Goal: Find specific page/section

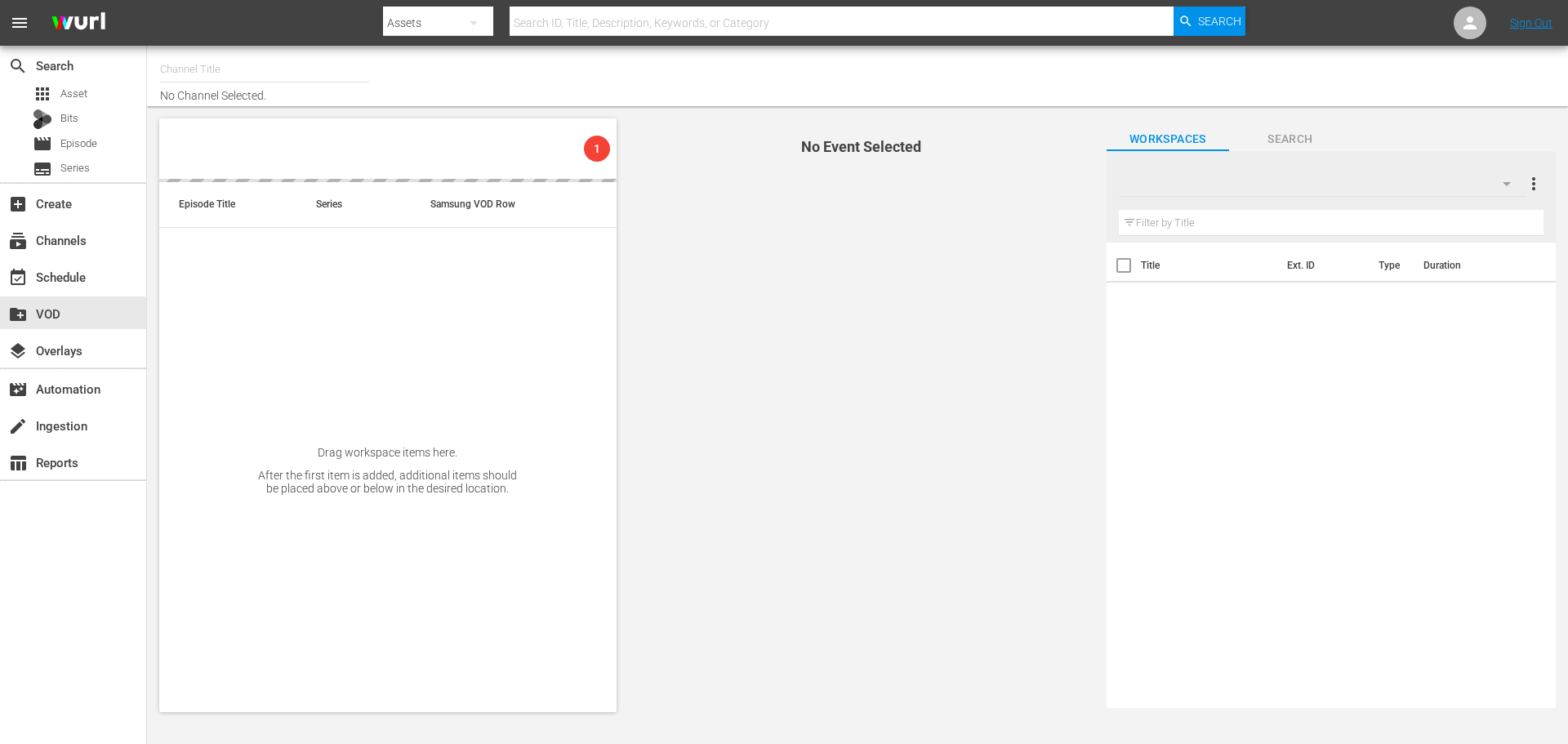
type input "PerCasoTv (2036)"
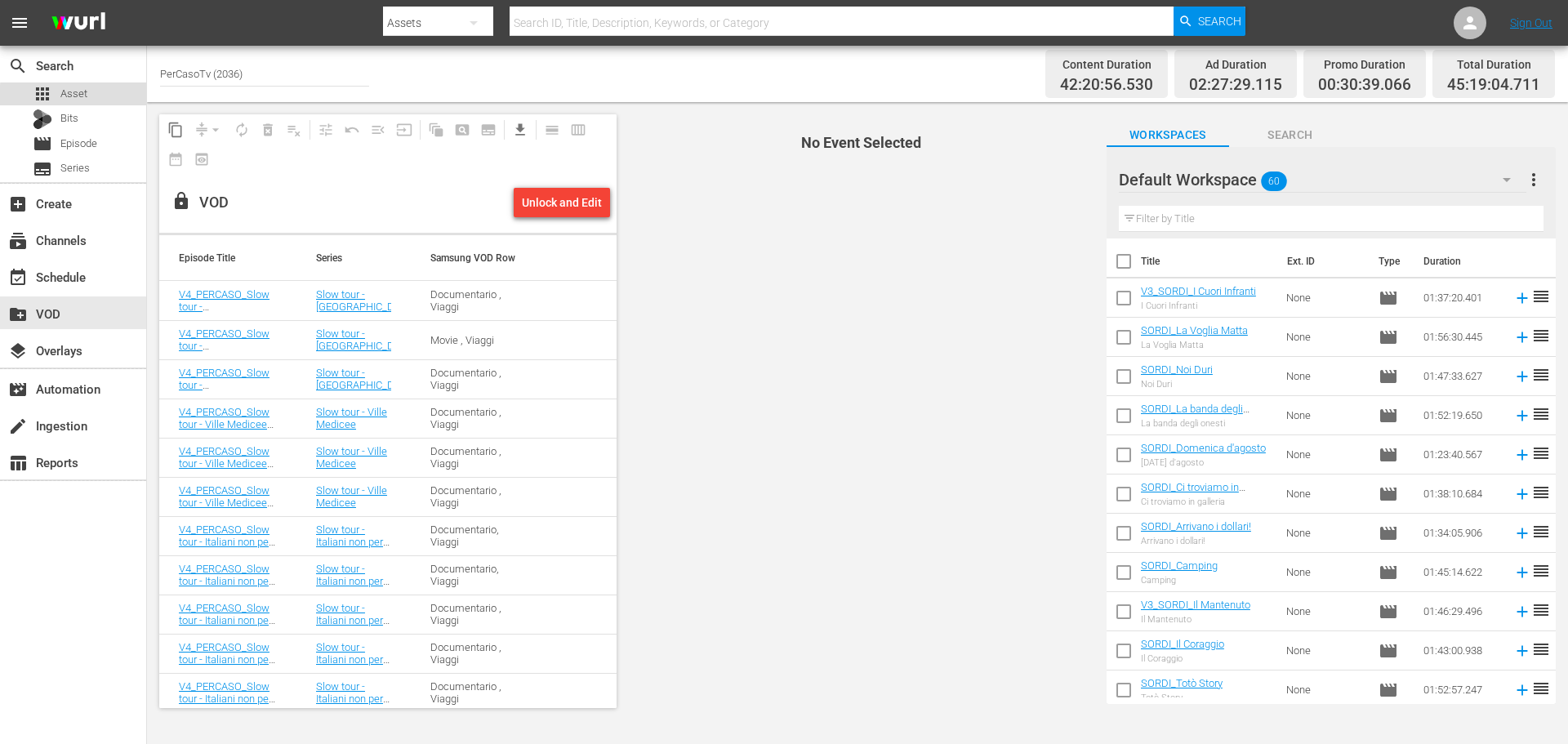
click at [87, 97] on div "apps Asset" at bounding box center [73, 94] width 146 height 23
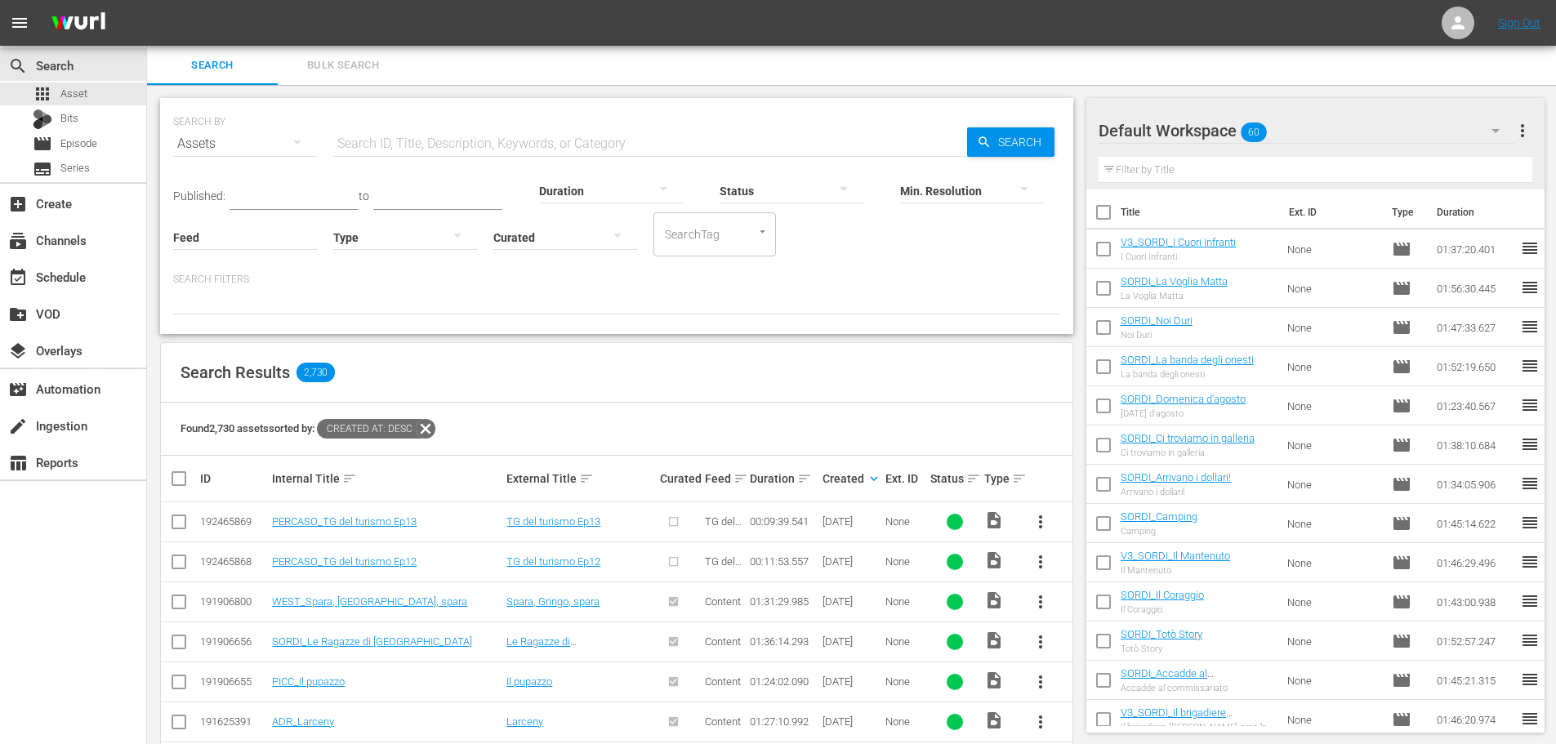
click at [394, 136] on input "text" at bounding box center [650, 143] width 634 height 39
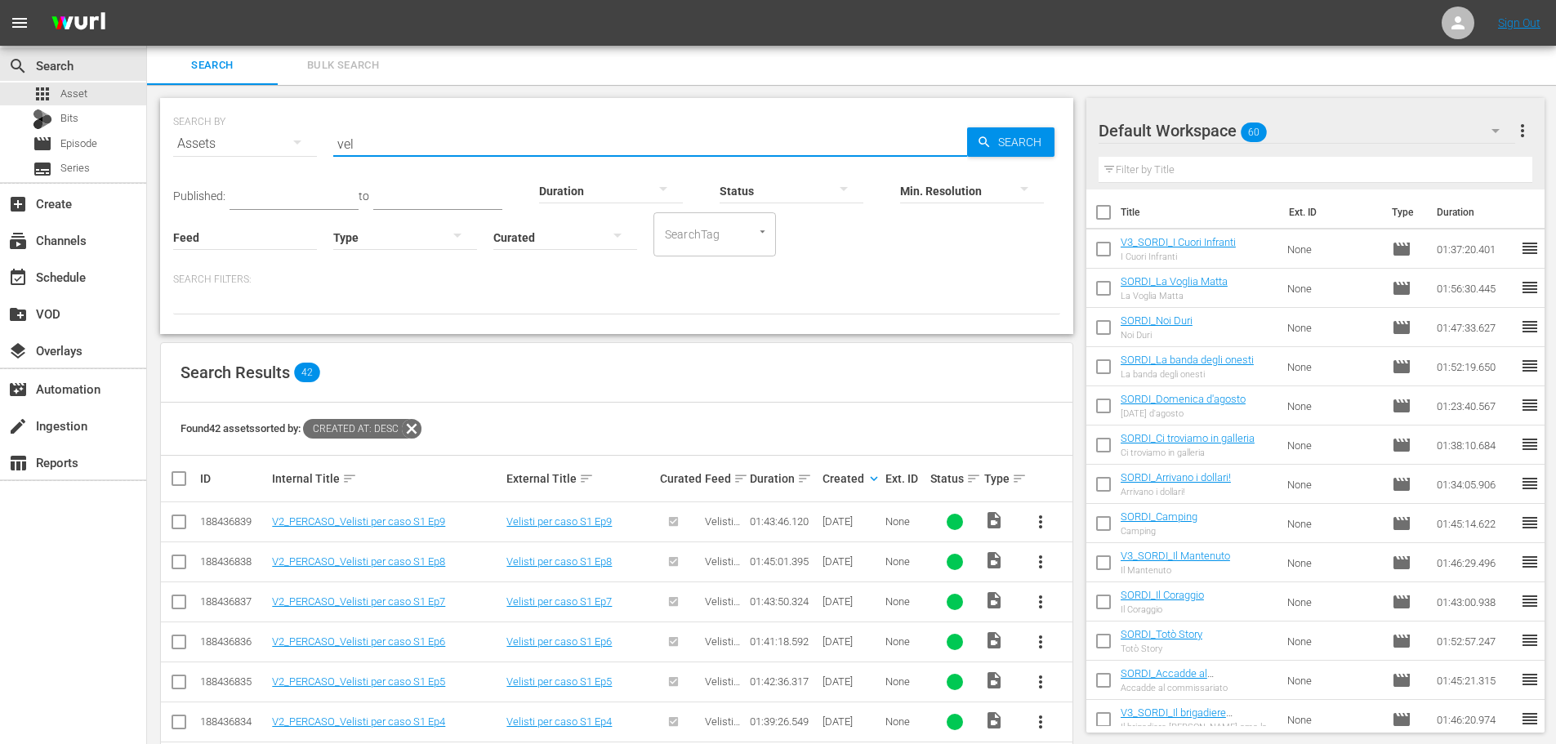
type input "vel"
drag, startPoint x: 421, startPoint y: 158, endPoint x: 280, endPoint y: 168, distance: 140.9
click at [280, 163] on div "SEARCH BY Search By Assets Search ID, Title, Description, Keywords, or Category…" at bounding box center [616, 134] width 887 height 59
click at [435, 134] on input "text" at bounding box center [650, 143] width 634 height 39
type input "maya"
